Goal: Information Seeking & Learning: Learn about a topic

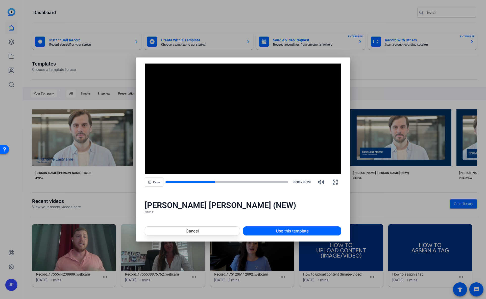
scroll to position [0, 186]
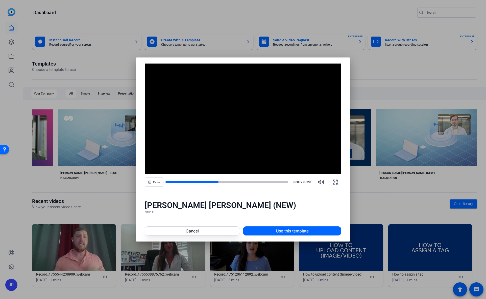
click at [236, 182] on div at bounding box center [226, 182] width 123 height 2
click at [259, 181] on div at bounding box center [226, 182] width 123 height 3
click at [229, 181] on div at bounding box center [212, 182] width 95 height 3
drag, startPoint x: 226, startPoint y: 182, endPoint x: 216, endPoint y: 182, distance: 10.4
click at [216, 182] on div at bounding box center [199, 182] width 68 height 3
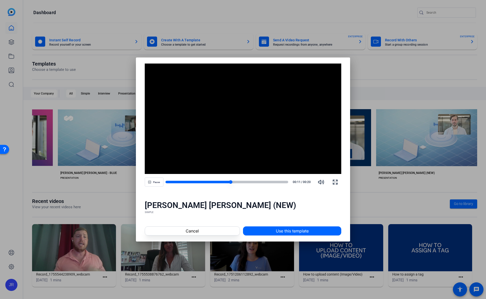
click at [221, 182] on div at bounding box center [226, 182] width 123 height 3
click at [384, 189] on div at bounding box center [243, 149] width 486 height 299
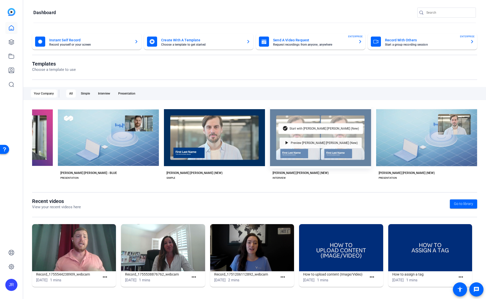
click at [305, 142] on span "Preview [PERSON_NAME] [PERSON_NAME] (New)" at bounding box center [323, 143] width 67 height 3
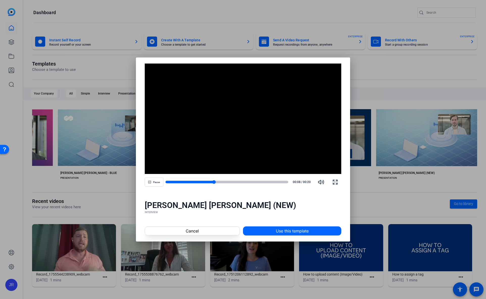
click at [229, 180] on div at bounding box center [226, 182] width 123 height 4
click at [267, 182] on div at bounding box center [226, 182] width 123 height 3
click at [382, 211] on div at bounding box center [243, 149] width 486 height 299
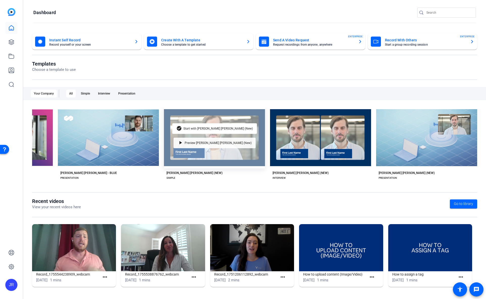
click at [203, 142] on span "Preview [PERSON_NAME] [PERSON_NAME] (New)" at bounding box center [217, 143] width 67 height 3
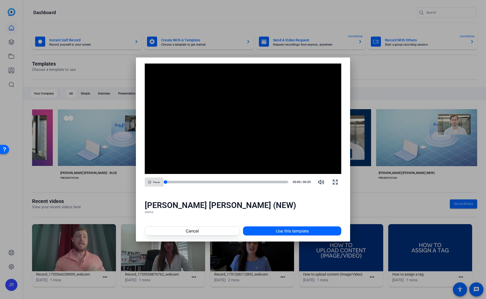
click at [214, 180] on div at bounding box center [226, 182] width 123 height 4
click at [255, 182] on div at bounding box center [226, 182] width 123 height 3
click at [206, 232] on span at bounding box center [192, 231] width 95 height 12
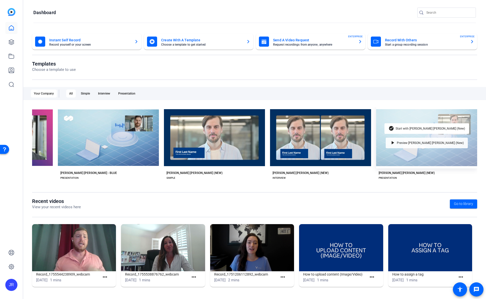
click at [413, 142] on span "Preview [PERSON_NAME] [PERSON_NAME] (New)" at bounding box center [429, 143] width 67 height 3
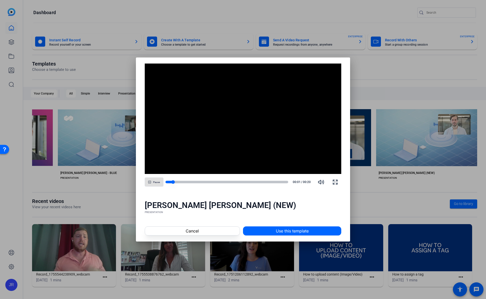
click at [188, 183] on div at bounding box center [226, 182] width 123 height 3
click at [207, 182] on div at bounding box center [226, 182] width 123 height 3
click at [239, 181] on div at bounding box center [226, 182] width 123 height 3
click at [270, 180] on div at bounding box center [226, 182] width 123 height 4
click at [188, 231] on span "Cancel" at bounding box center [191, 231] width 13 height 6
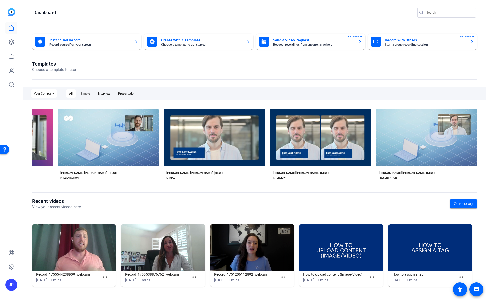
click at [380, 205] on openreel-page-title "Recent videos View your recent videos here Go to library" at bounding box center [254, 204] width 445 height 12
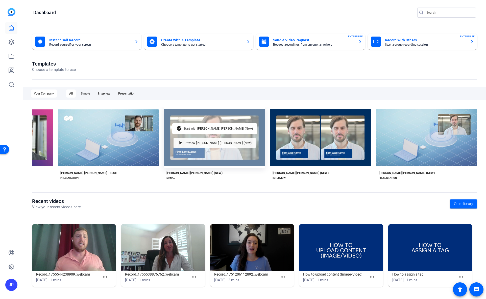
click at [203, 143] on span "Preview [PERSON_NAME] [PERSON_NAME] (New)" at bounding box center [217, 143] width 67 height 3
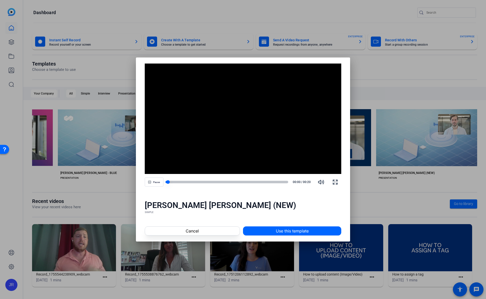
click at [174, 183] on div at bounding box center [226, 182] width 123 height 3
click at [187, 182] on div at bounding box center [226, 182] width 123 height 3
click at [199, 182] on div at bounding box center [226, 182] width 123 height 3
click at [212, 182] on div at bounding box center [226, 182] width 123 height 3
click at [228, 181] on div at bounding box center [226, 182] width 123 height 3
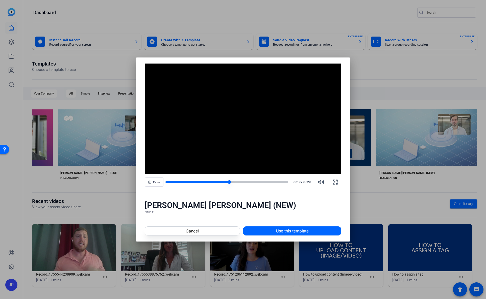
click at [244, 181] on div at bounding box center [226, 182] width 123 height 3
click at [258, 182] on div at bounding box center [226, 182] width 123 height 3
click at [276, 181] on div at bounding box center [226, 182] width 123 height 3
click at [286, 182] on div at bounding box center [226, 182] width 123 height 3
click at [192, 182] on div at bounding box center [226, 182] width 123 height 3
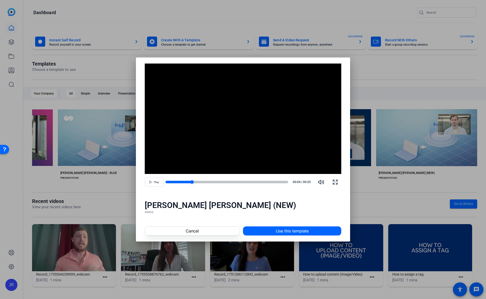
click at [214, 181] on div at bounding box center [226, 182] width 123 height 3
click at [194, 181] on div at bounding box center [189, 182] width 49 height 3
click at [213, 181] on div at bounding box center [226, 182] width 123 height 3
click at [248, 196] on div "[PERSON_NAME] [PERSON_NAME] (NEW) SIMPLE" at bounding box center [243, 207] width 214 height 26
click at [412, 211] on div at bounding box center [243, 149] width 486 height 299
